Goal: Find specific page/section: Find specific page/section

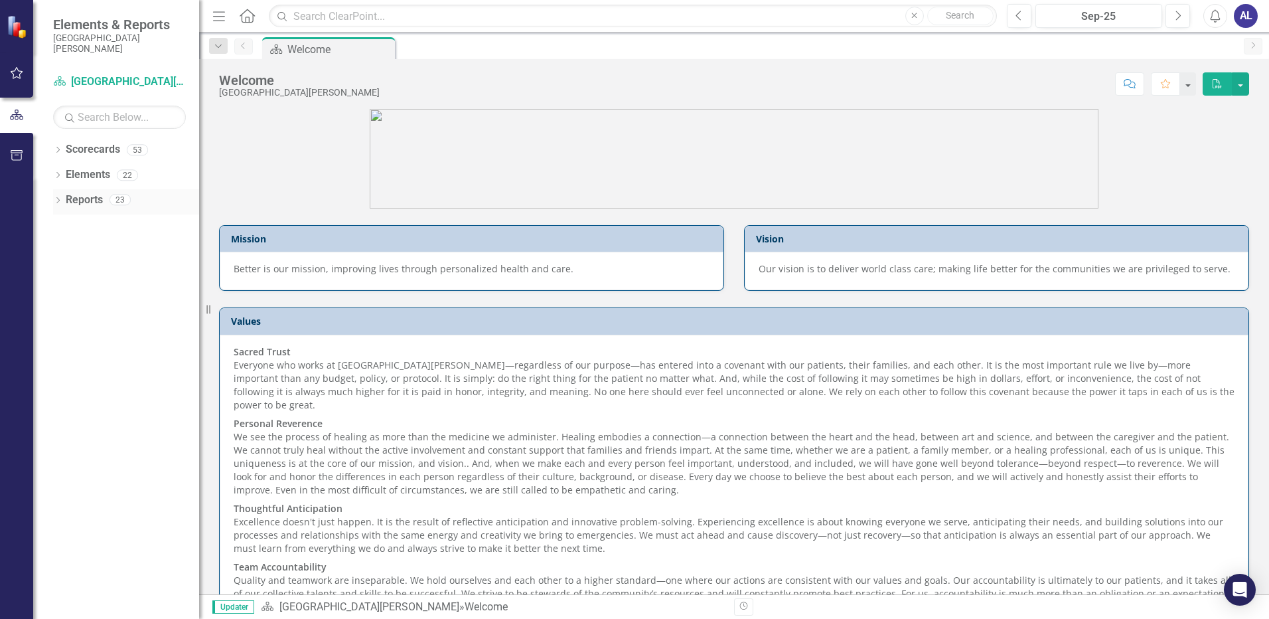
click at [58, 203] on icon "Dropdown" at bounding box center [57, 201] width 9 height 7
click at [69, 153] on link "Scorecards" at bounding box center [93, 149] width 54 height 15
click at [58, 151] on icon "Dropdown" at bounding box center [57, 150] width 9 height 7
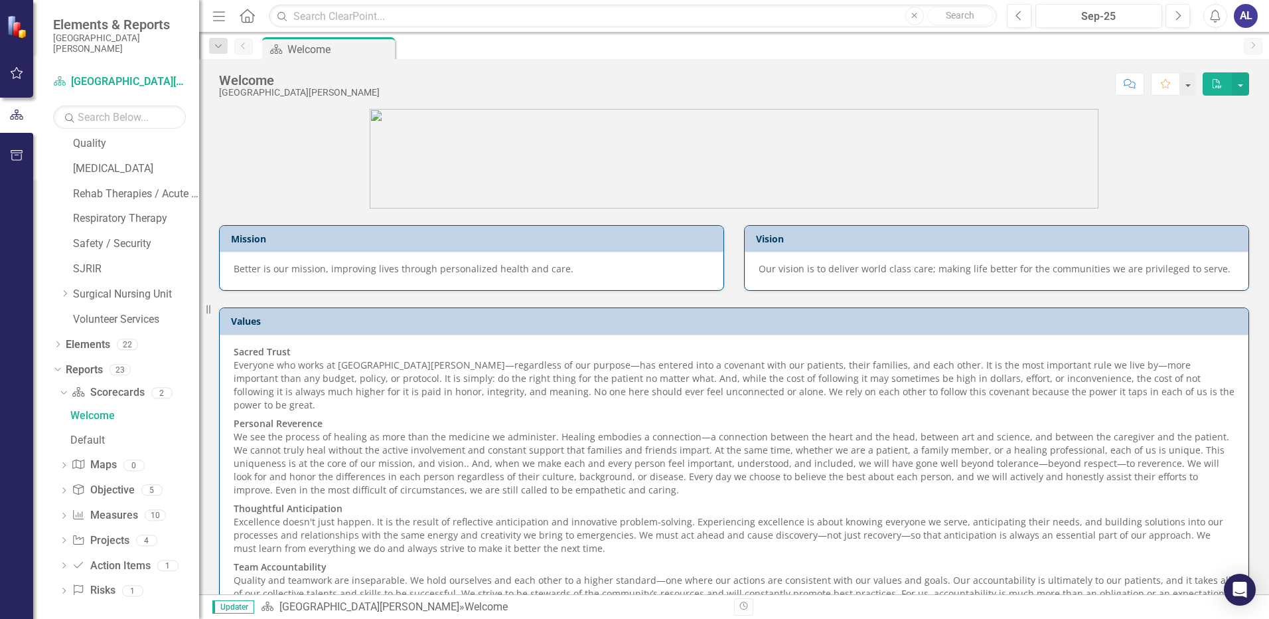
scroll to position [1042, 0]
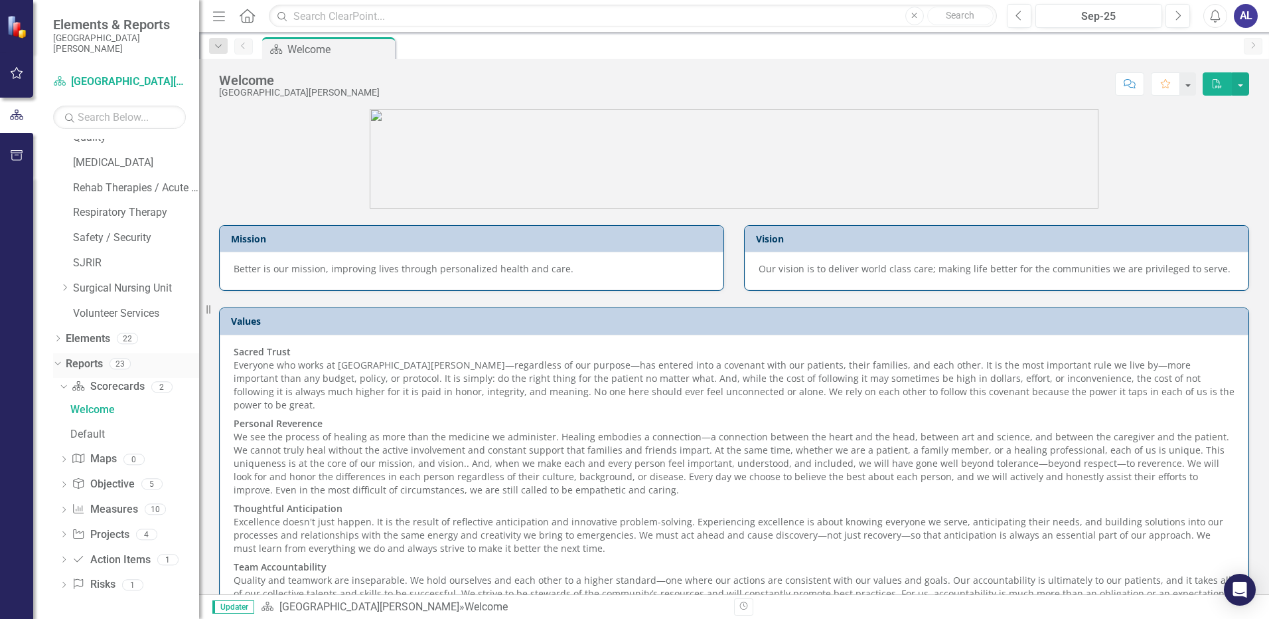
click at [60, 368] on div "Dropdown" at bounding box center [57, 365] width 9 height 7
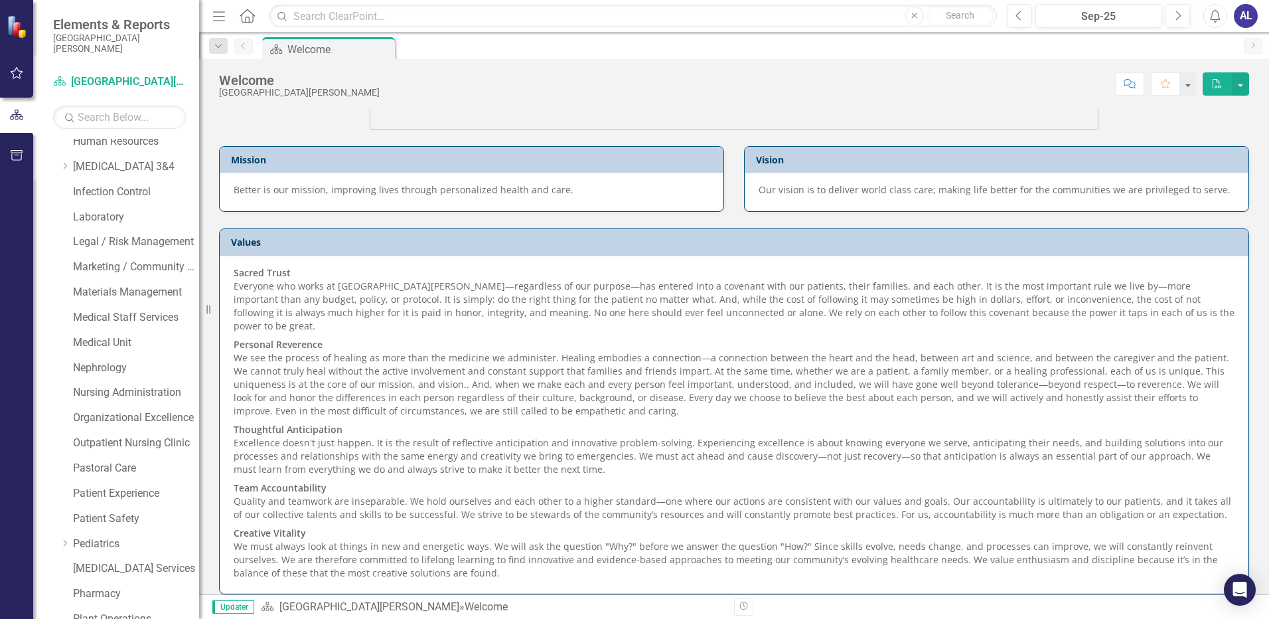
scroll to position [204, 0]
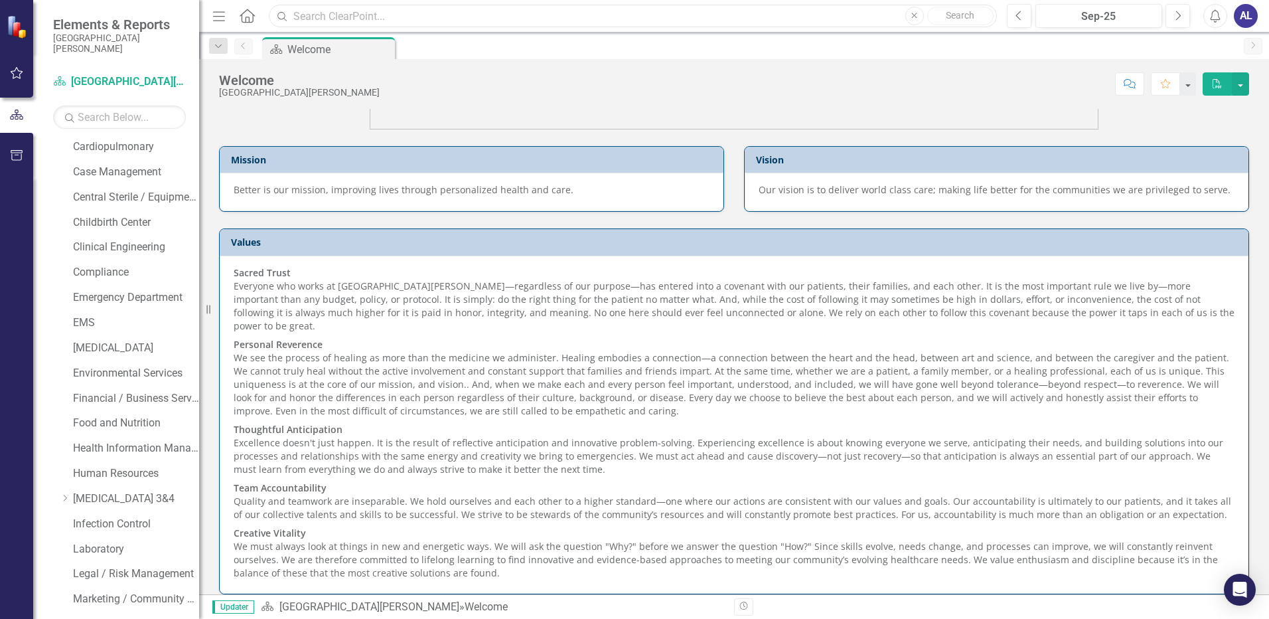
click at [400, 27] on input "text" at bounding box center [633, 16] width 728 height 23
type input "MDR"
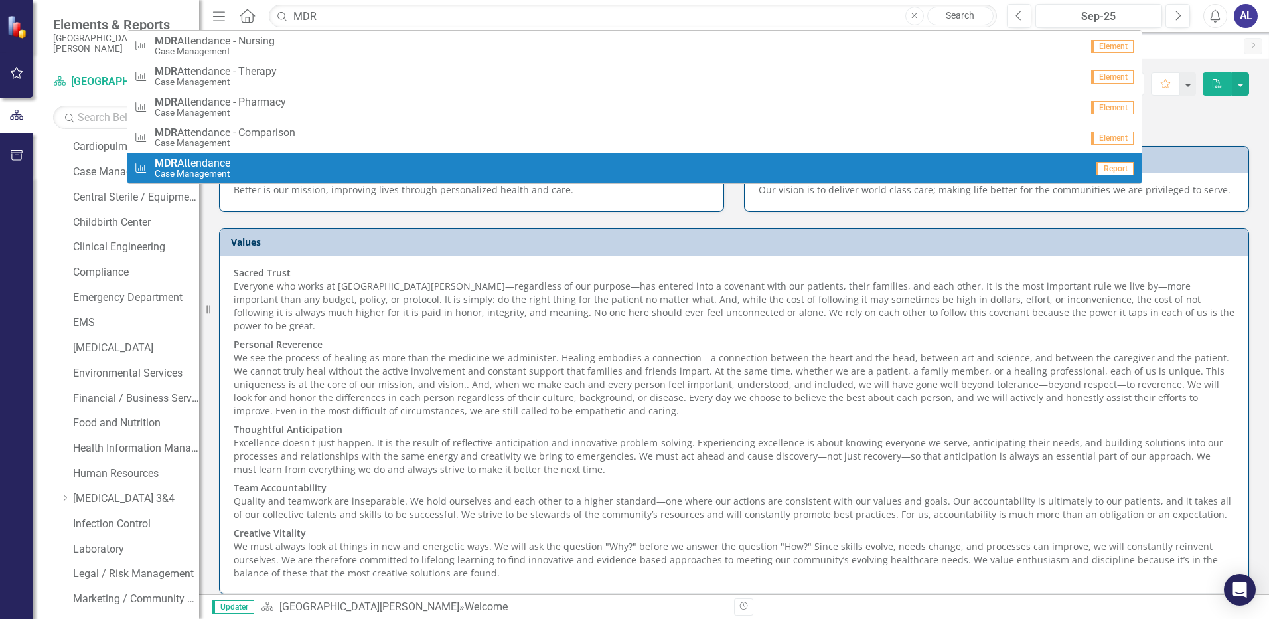
click at [286, 175] on div "Measure MDR Attendance Case Management" at bounding box center [610, 168] width 952 height 22
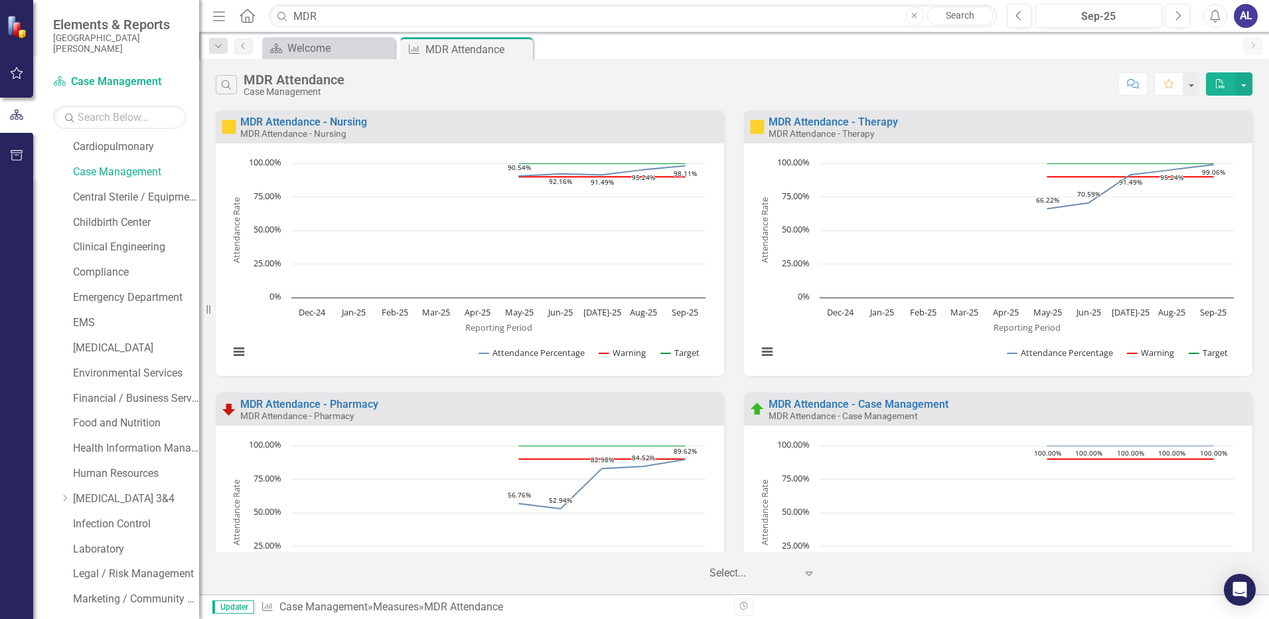
scroll to position [265, 0]
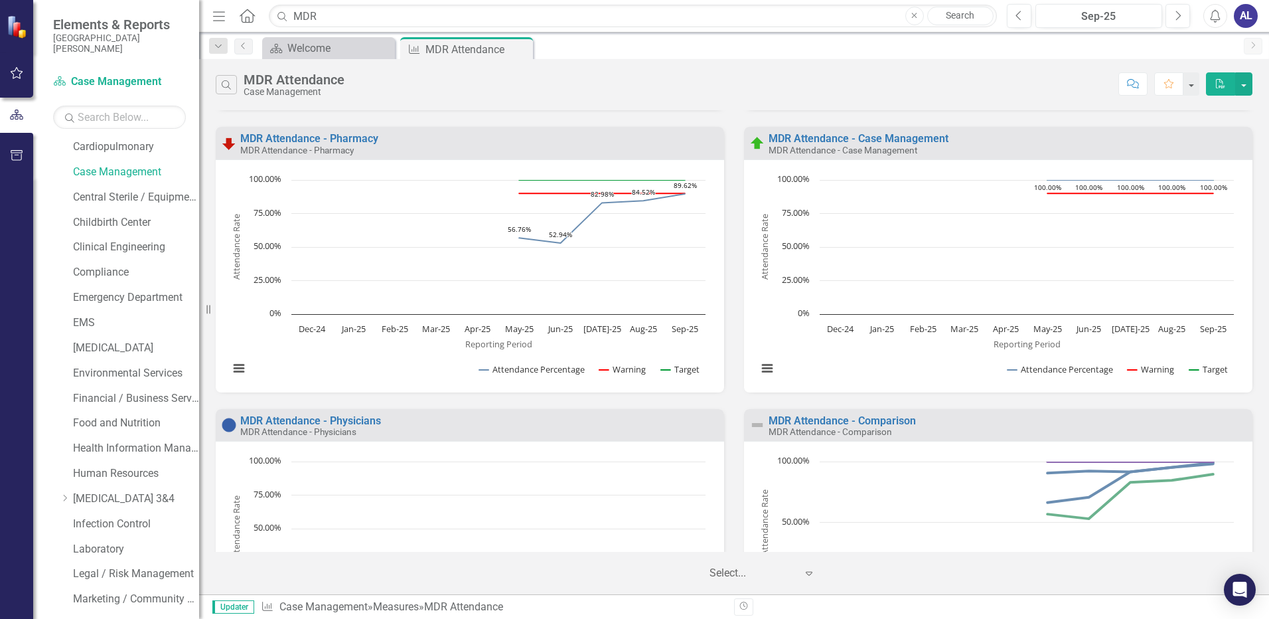
click at [425, 468] on rect "Interactive chart" at bounding box center [467, 563] width 490 height 216
click at [725, 575] on div at bounding box center [752, 573] width 86 height 18
click at [543, 508] on rect "Interactive chart" at bounding box center [467, 563] width 490 height 216
click at [316, 496] on rect "Interactive chart" at bounding box center [467, 563] width 490 height 216
click at [311, 542] on rect "Interactive chart" at bounding box center [467, 563] width 490 height 216
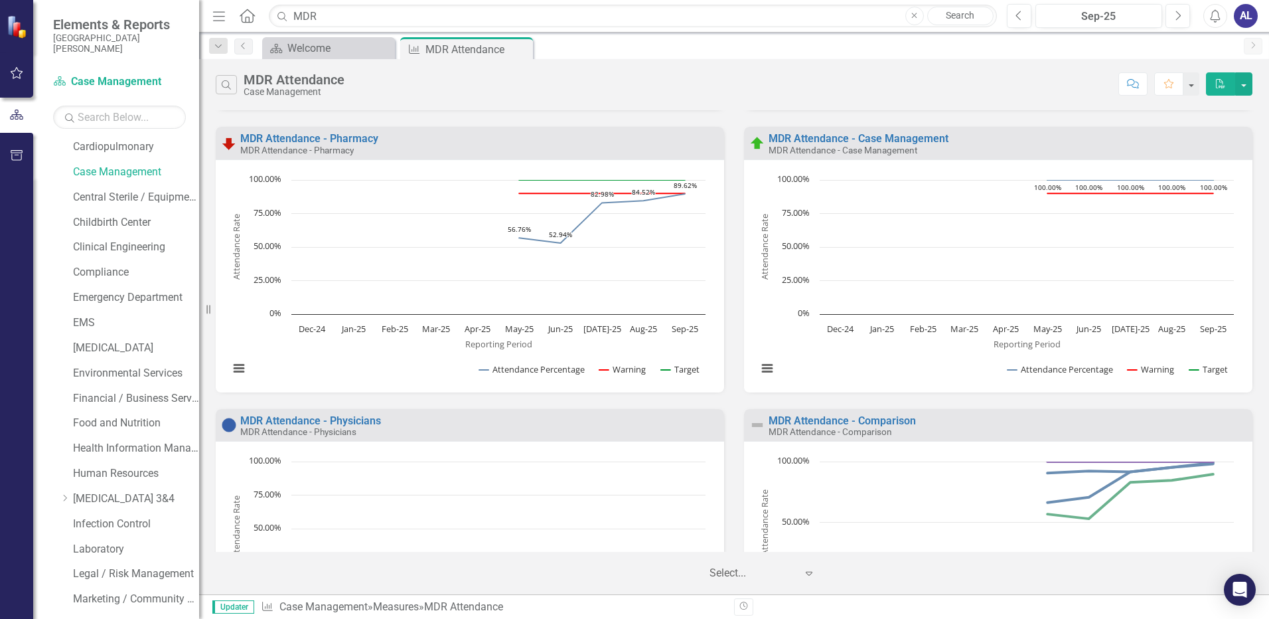
click at [234, 608] on span "Updater" at bounding box center [233, 606] width 42 height 13
drag, startPoint x: 240, startPoint y: 601, endPoint x: 240, endPoint y: 578, distance: 22.6
click at [241, 601] on span "Updater" at bounding box center [233, 606] width 42 height 13
drag, startPoint x: 381, startPoint y: 506, endPoint x: 604, endPoint y: 522, distance: 223.5
click at [603, 522] on rect "Interactive chart" at bounding box center [467, 563] width 490 height 216
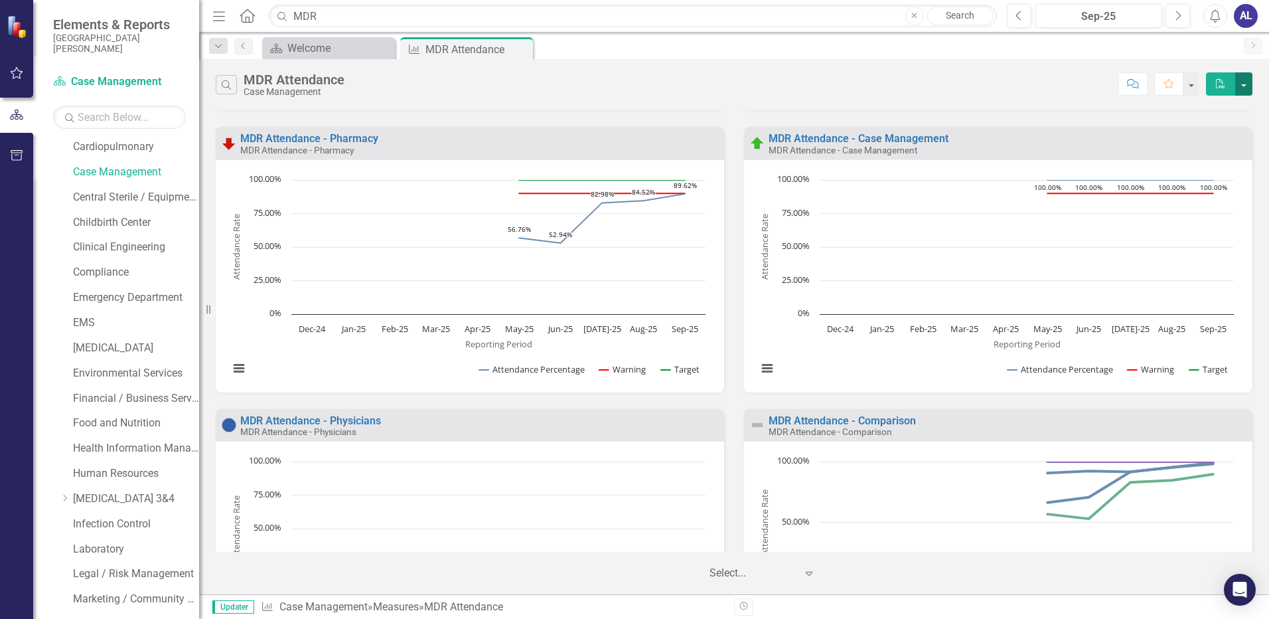
click at [1239, 84] on button "button" at bounding box center [1243, 83] width 17 height 23
click at [640, 76] on div "Search MDR Attendance Case Management Comment Favorite PDF" at bounding box center [734, 84] width 1037 height 25
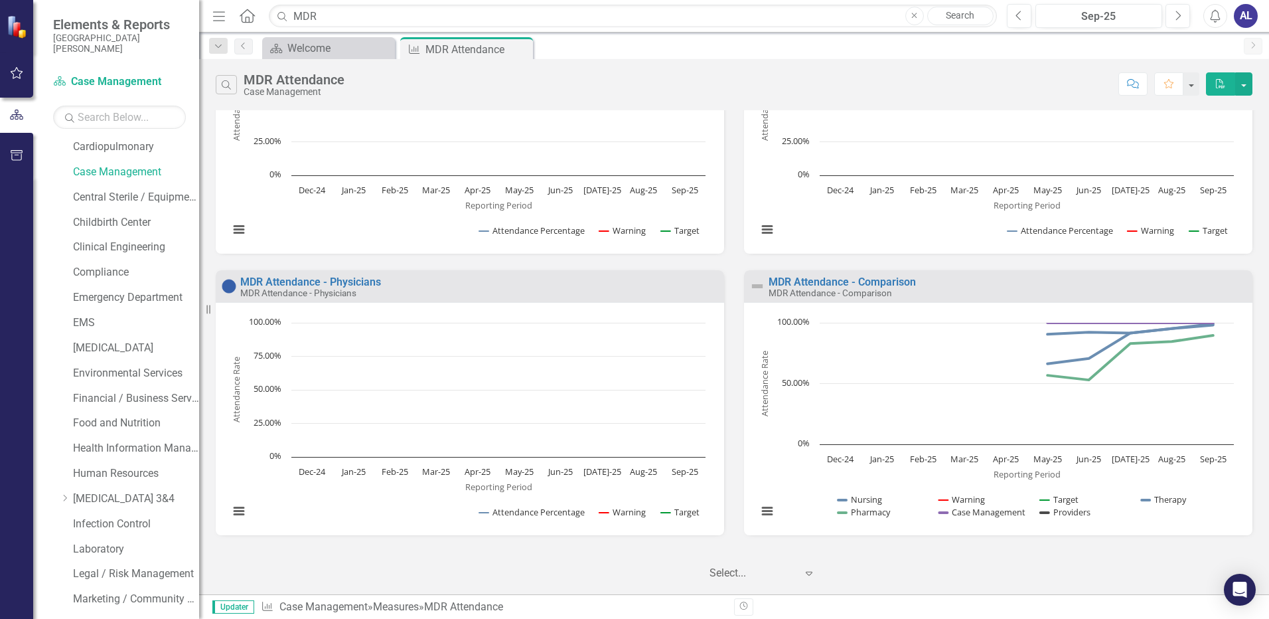
click at [812, 575] on icon "Expand" at bounding box center [808, 572] width 13 height 11
click at [637, 567] on div "‹ Previous 1 (current) › Next Select... Expand" at bounding box center [734, 572] width 1050 height 23
click at [518, 427] on rect "Interactive chart" at bounding box center [467, 424] width 490 height 216
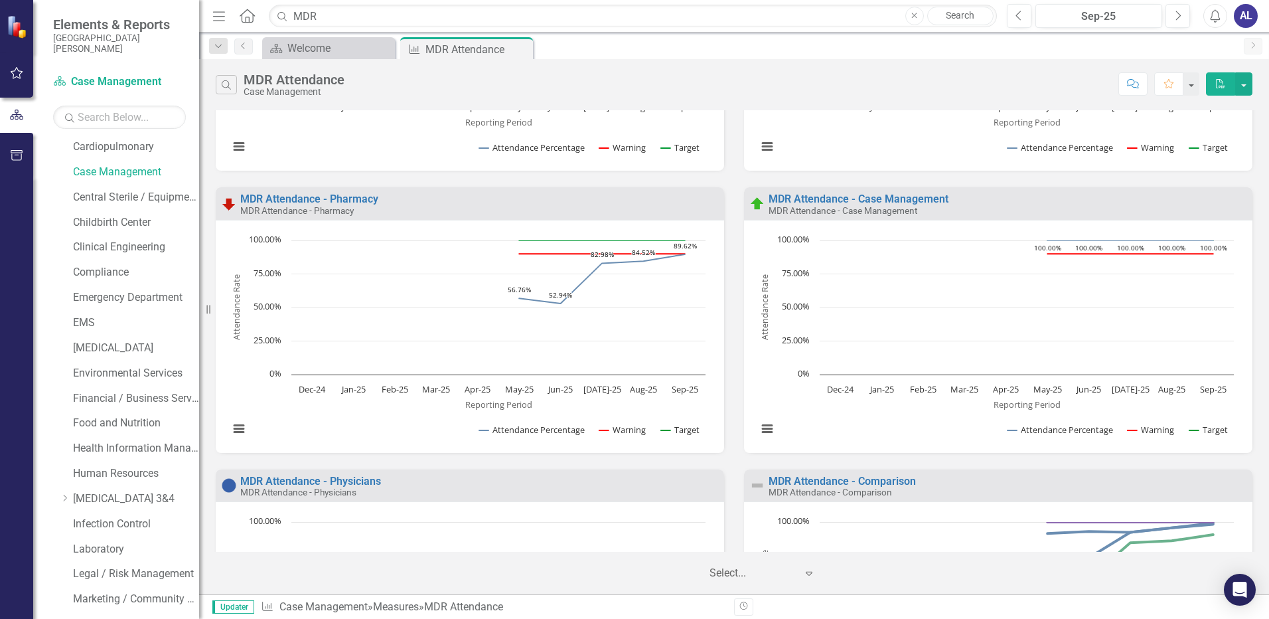
scroll to position [0, 0]
